Goal: Transaction & Acquisition: Purchase product/service

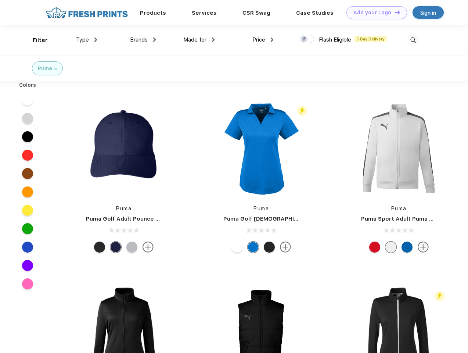
click at [374, 12] on link "Add your Logo Design Tool" at bounding box center [376, 12] width 61 height 13
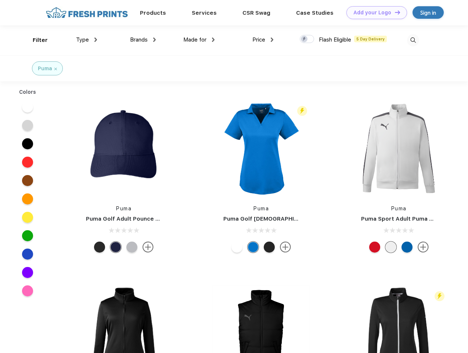
click at [0, 0] on div "Design Tool" at bounding box center [0, 0] width 0 height 0
click at [394, 12] on link "Add your Logo Design Tool" at bounding box center [376, 12] width 61 height 13
click at [35, 40] on div "Filter" at bounding box center [40, 40] width 15 height 8
click at [87, 40] on span "Type" at bounding box center [82, 39] width 13 height 7
click at [143, 40] on span "Brands" at bounding box center [139, 39] width 18 height 7
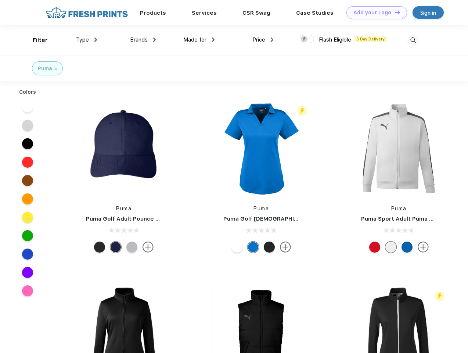
click at [199, 40] on span "Made for" at bounding box center [194, 39] width 23 height 7
click at [263, 40] on span "Price" at bounding box center [258, 39] width 13 height 7
click at [307, 39] on div at bounding box center [307, 39] width 14 height 8
click at [305, 39] on input "checkbox" at bounding box center [302, 37] width 5 height 5
click at [413, 40] on img at bounding box center [413, 40] width 12 height 12
